Goal: Task Accomplishment & Management: Complete application form

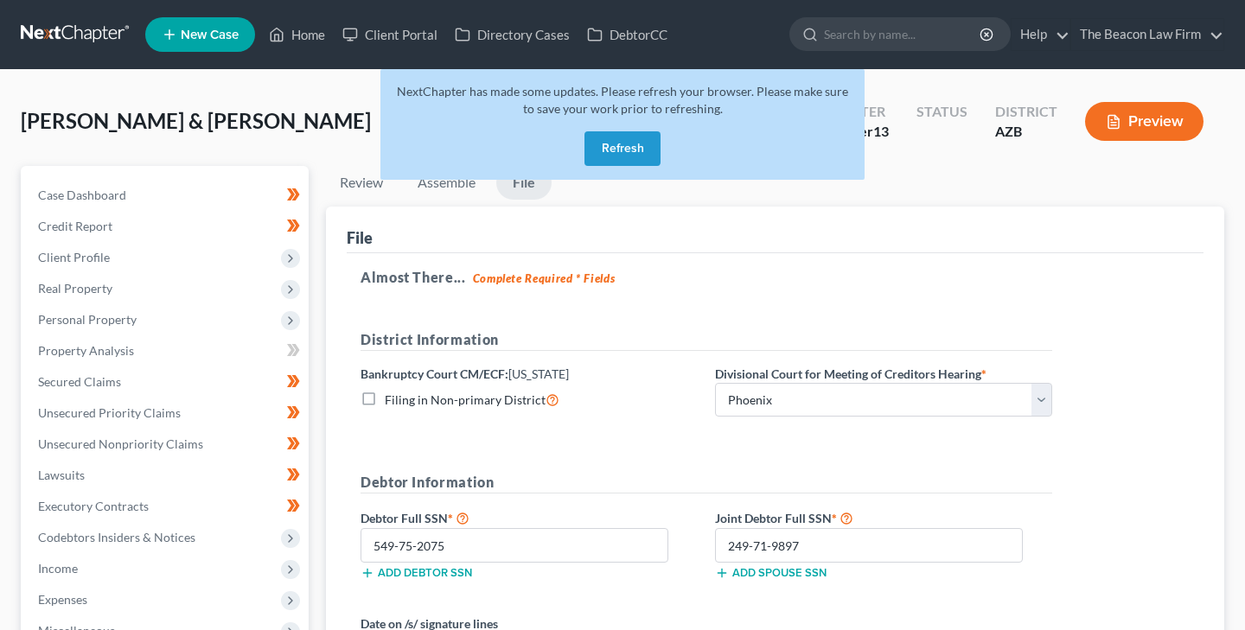
select select "0"
click at [617, 144] on button "Refresh" at bounding box center [622, 148] width 76 height 35
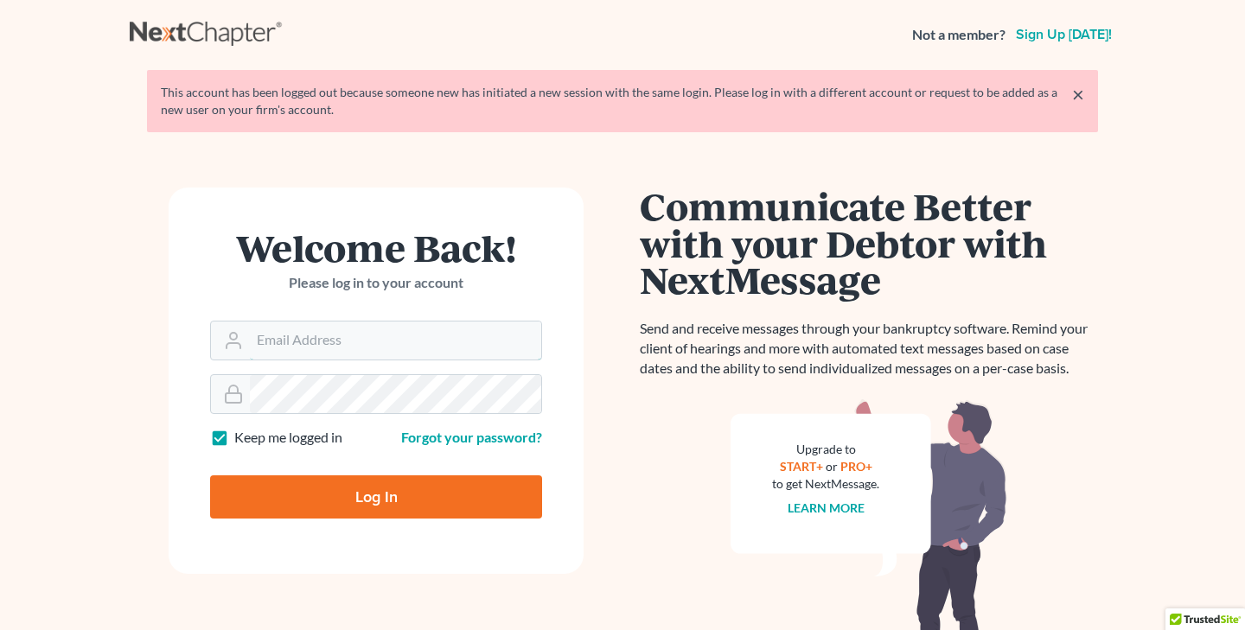
type input "[PERSON_NAME][EMAIL_ADDRESS][DOMAIN_NAME]"
click at [371, 497] on input "Log In" at bounding box center [376, 497] width 332 height 43
type input "Thinking..."
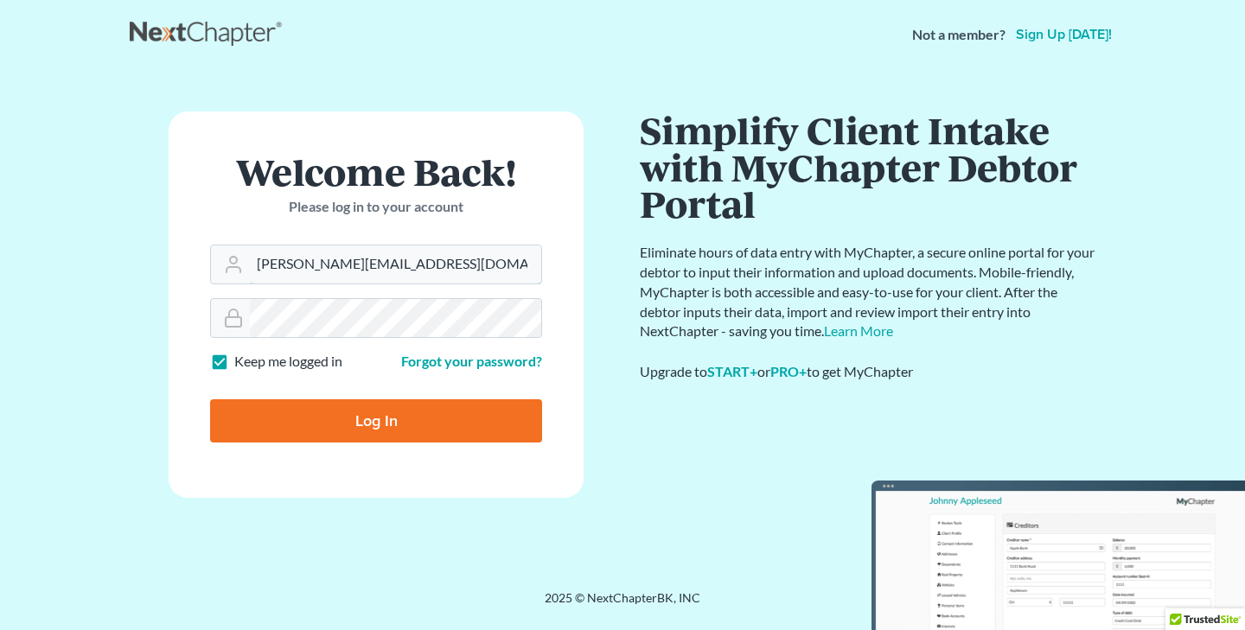
type input "stuartdgavzy"
click at [374, 419] on input "Log In" at bounding box center [376, 420] width 332 height 43
type input "Thinking..."
type input "[PERSON_NAME][EMAIL_ADDRESS][DOMAIN_NAME]"
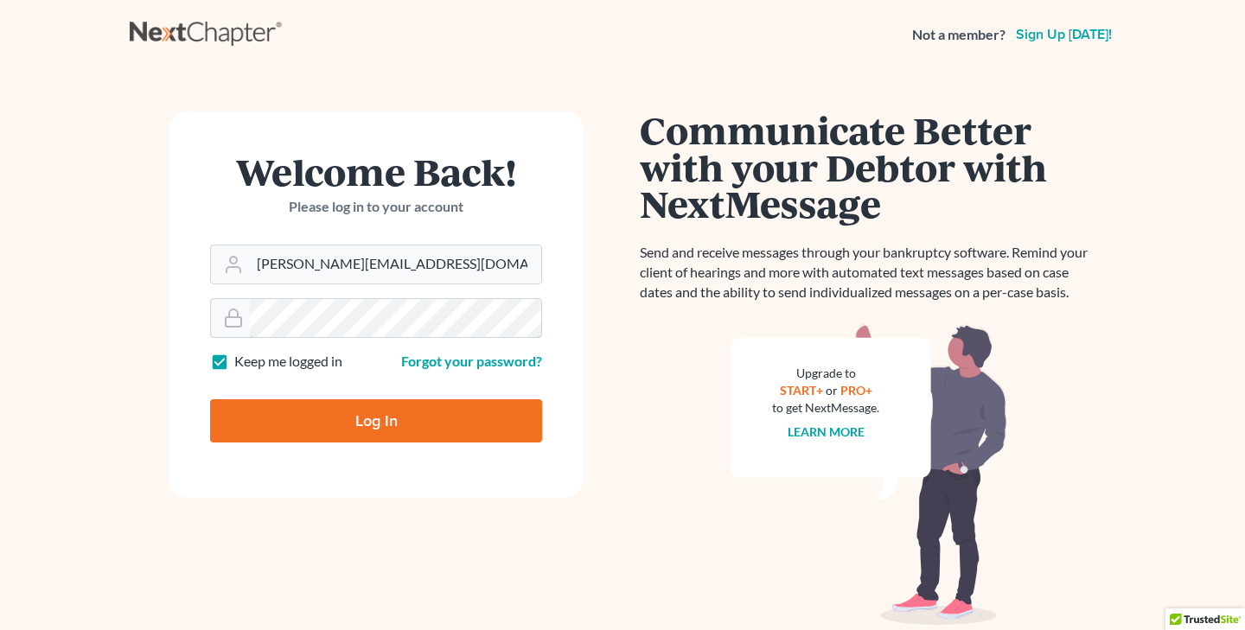
click at [210, 399] on input "Log In" at bounding box center [376, 420] width 332 height 43
type input "Thinking..."
